Goal: Check status: Check status

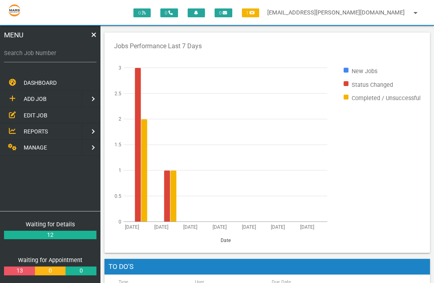
click at [79, 52] on label "Search Job Number" at bounding box center [50, 53] width 92 height 9
click at [79, 52] on input "Search Job Number" at bounding box center [50, 53] width 92 height 18
type input "1749"
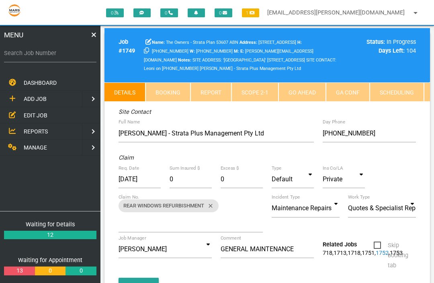
click at [261, 94] on link "Scope 2 - 1" at bounding box center [254, 91] width 47 height 19
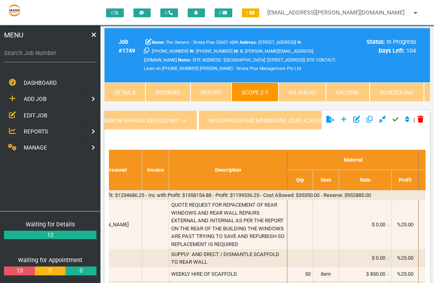
scroll to position [0, 140]
click at [278, 120] on link "WATERPROOFING MEMBRANE (Duplicate)" at bounding box center [264, 119] width 139 height 19
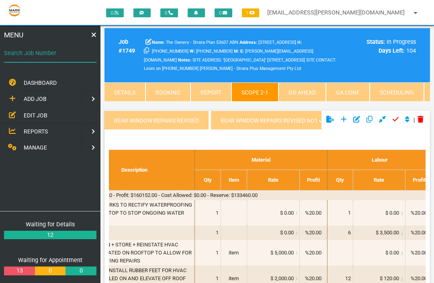
click at [58, 45] on input "Search Job Number" at bounding box center [50, 53] width 92 height 18
type input "1751"
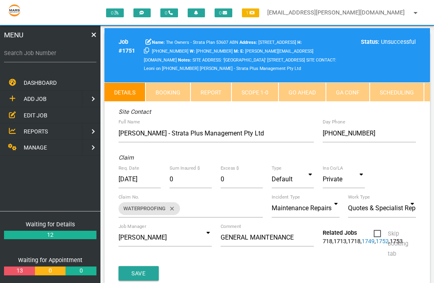
click at [265, 102] on link "Scope 1 - 0" at bounding box center [254, 91] width 47 height 19
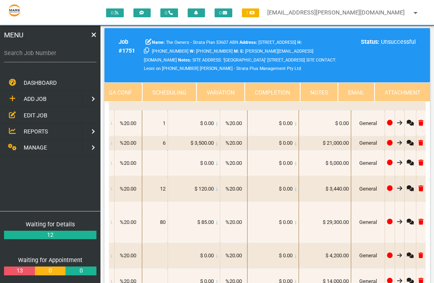
scroll to position [0, 240]
click at [411, 101] on link "Attachment" at bounding box center [401, 91] width 55 height 19
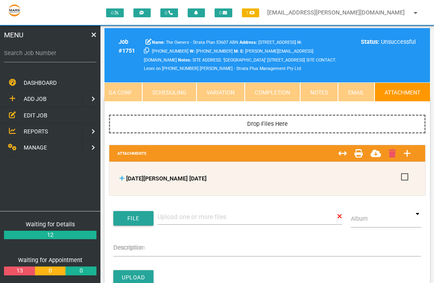
scroll to position [0, 0]
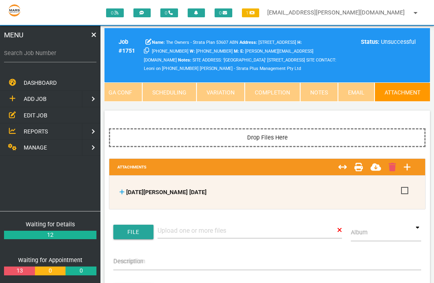
click at [123, 190] on icon at bounding box center [121, 191] width 5 height 5
click at [120, 194] on link at bounding box center [121, 192] width 5 height 7
click at [124, 189] on icon at bounding box center [121, 192] width 5 height 6
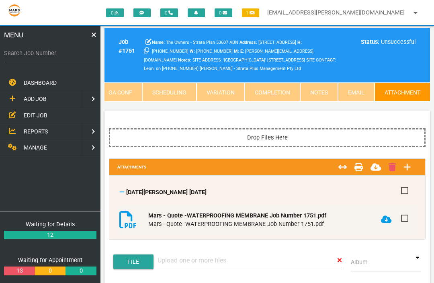
click at [385, 217] on icon at bounding box center [386, 219] width 11 height 8
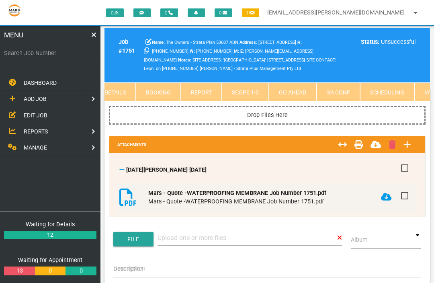
scroll to position [0, 9]
click at [251, 98] on link "Scope 1 - 0" at bounding box center [245, 91] width 47 height 19
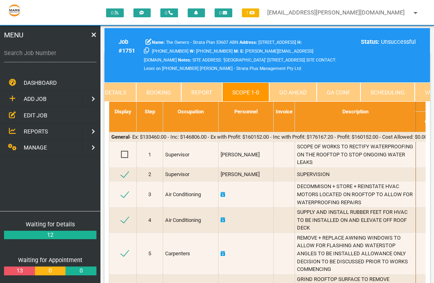
scroll to position [0, 0]
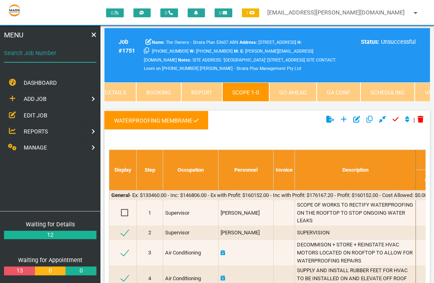
click at [55, 59] on input "Search Job Number" at bounding box center [50, 53] width 92 height 18
type input "1749"
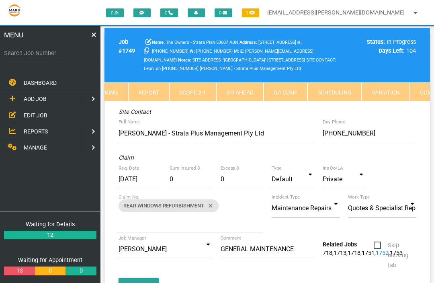
scroll to position [0, 64]
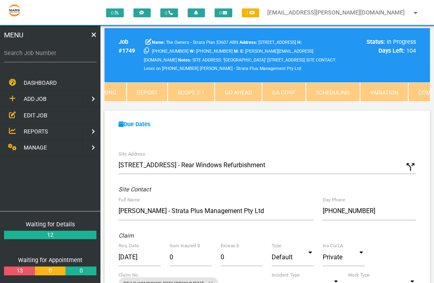
click at [199, 102] on link "Scope 2 - 1" at bounding box center [190, 91] width 47 height 19
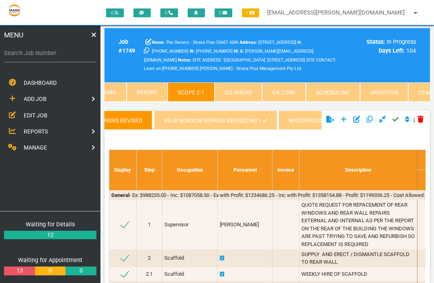
scroll to position [0, 55]
click at [232, 122] on link "REAR WINDOW REPAIRS REVISED NO1" at bounding box center [216, 119] width 123 height 19
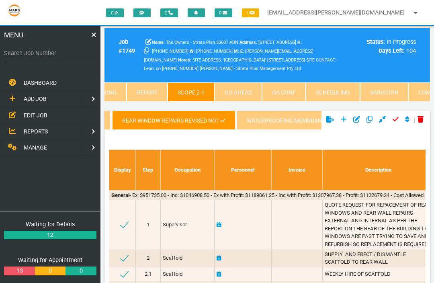
scroll to position [0, 111]
click at [266, 120] on link "WATERPROOFING MEMBRANE (Duplicate)" at bounding box center [293, 119] width 139 height 19
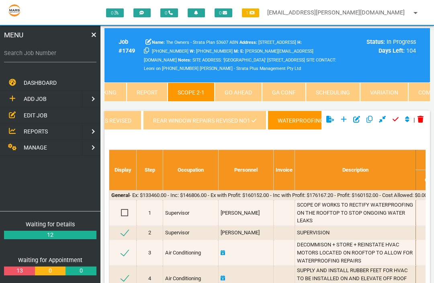
scroll to position [0, 68]
click at [241, 119] on link "REAR WINDOW REPAIRS REVISED NO1" at bounding box center [204, 119] width 123 height 19
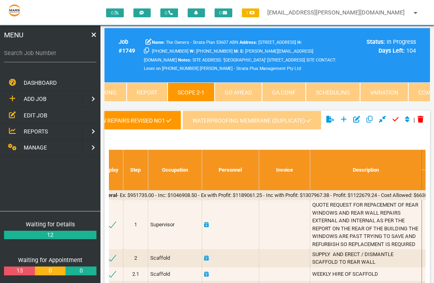
scroll to position [0, 164]
click at [249, 118] on link "WATERPROOFING MEMBRANE (Duplicate)" at bounding box center [251, 119] width 139 height 19
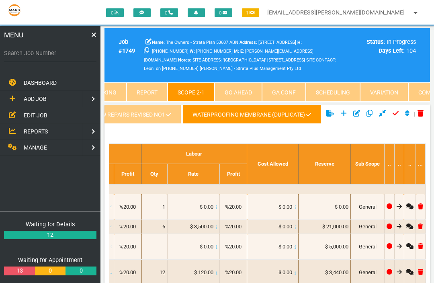
scroll to position [0, 0]
